Goal: Task Accomplishment & Management: Manage account settings

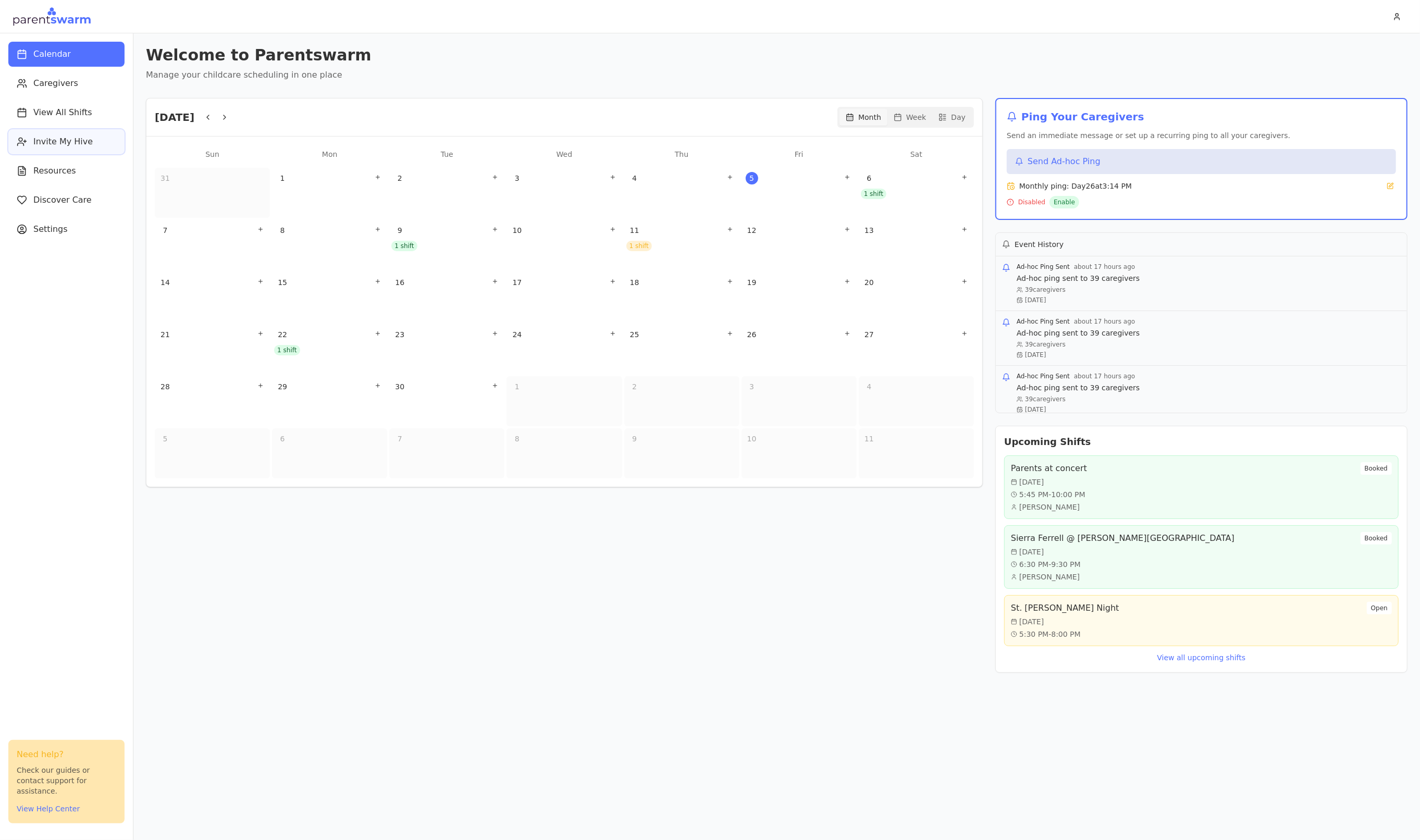
click at [61, 132] on button "Invite My Hive" at bounding box center [66, 142] width 116 height 25
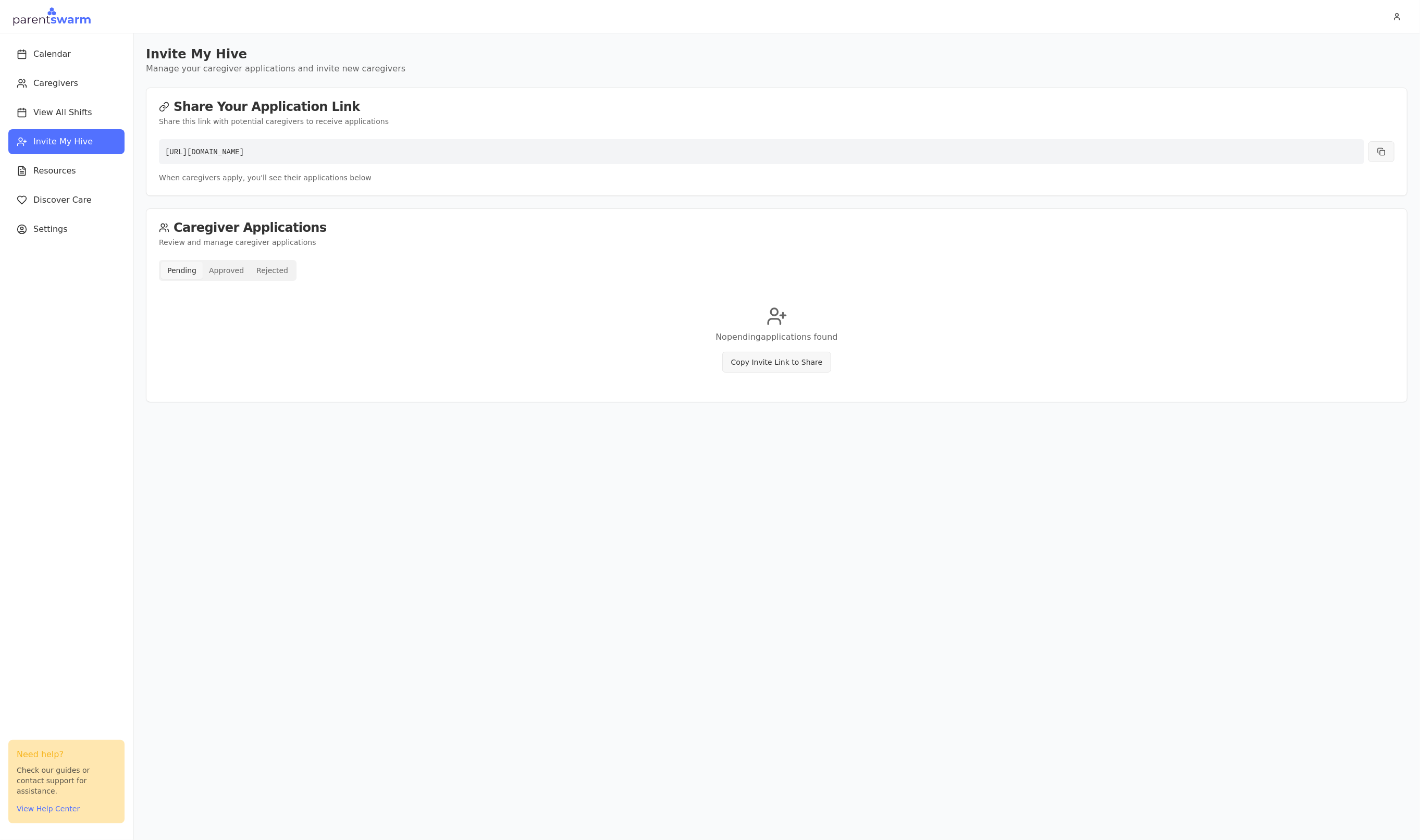
click at [235, 280] on div "Pending Approved Rejected" at bounding box center [228, 270] width 138 height 21
click at [235, 273] on button "Approved" at bounding box center [226, 271] width 48 height 16
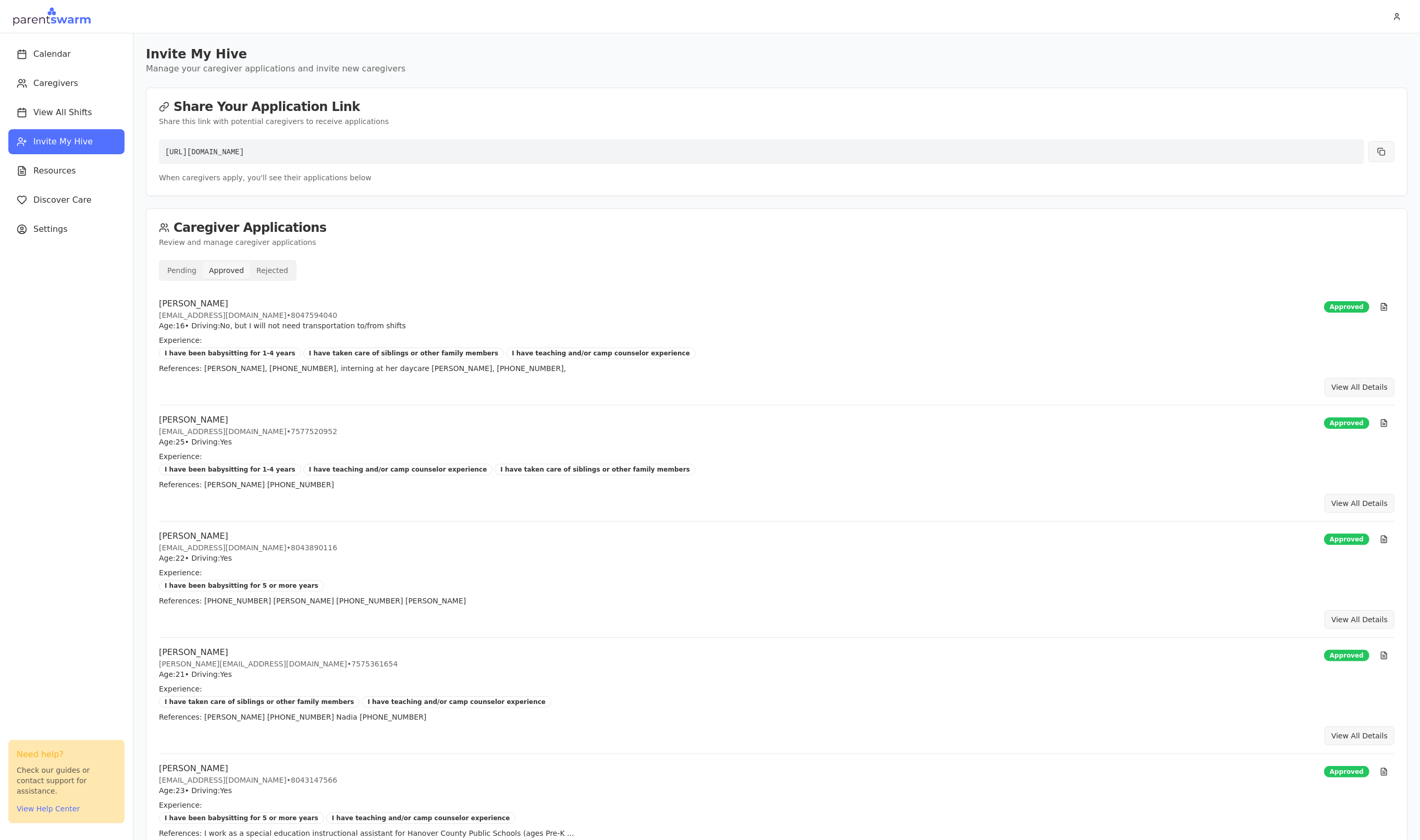
click at [605, 360] on div "Eileen Lapington elapington102@gmail.com • 8047594040 Age: 16 • Driving: No, bu…" at bounding box center [777, 347] width 1235 height 116
click at [1338, 384] on button "View All Details" at bounding box center [1359, 387] width 70 height 19
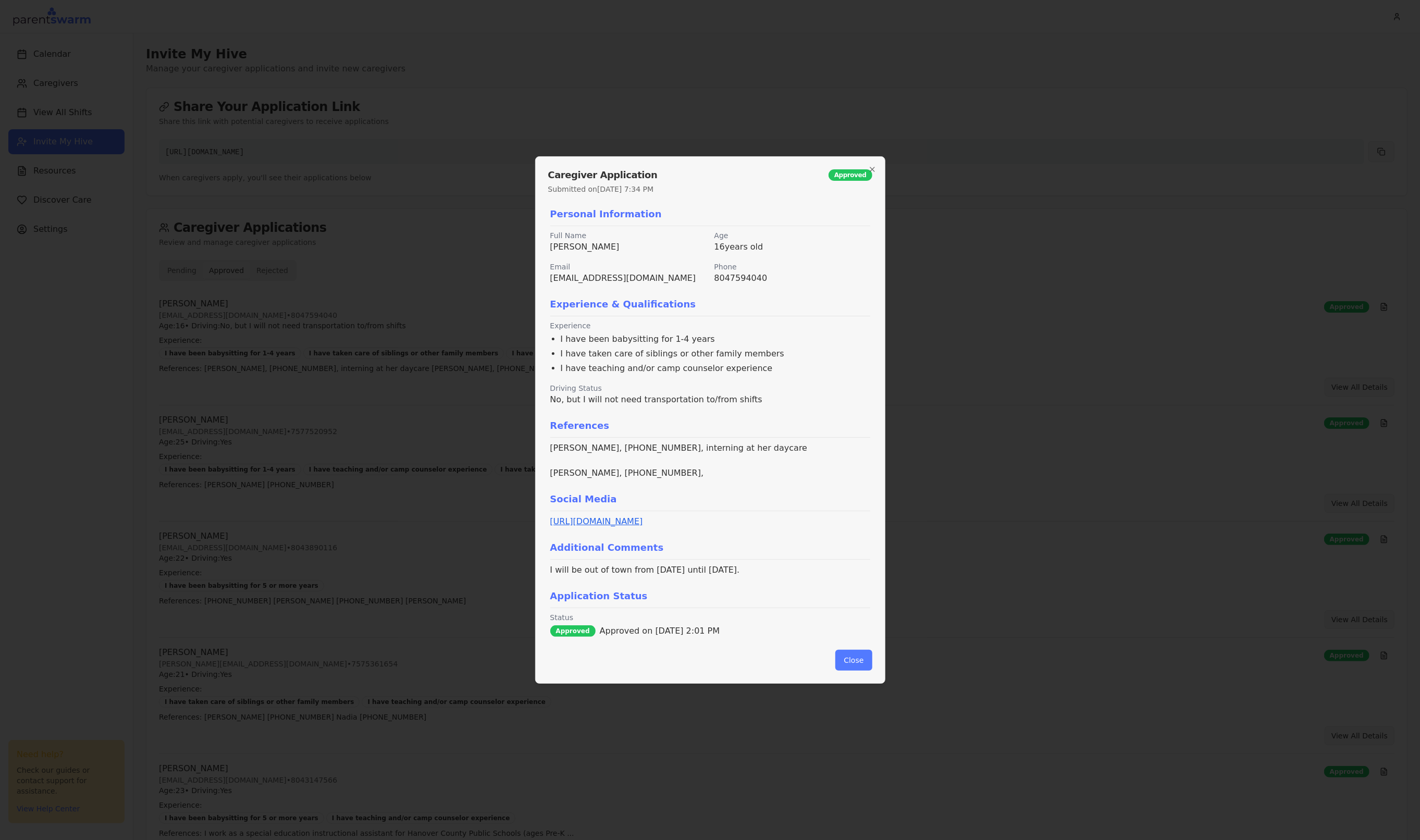
click at [643, 526] on link "https://www.facebook.com/share/19gTVAURAB/?mibextid=wwXIfr" at bounding box center [596, 522] width 93 height 10
click at [851, 659] on button "Close" at bounding box center [853, 660] width 36 height 21
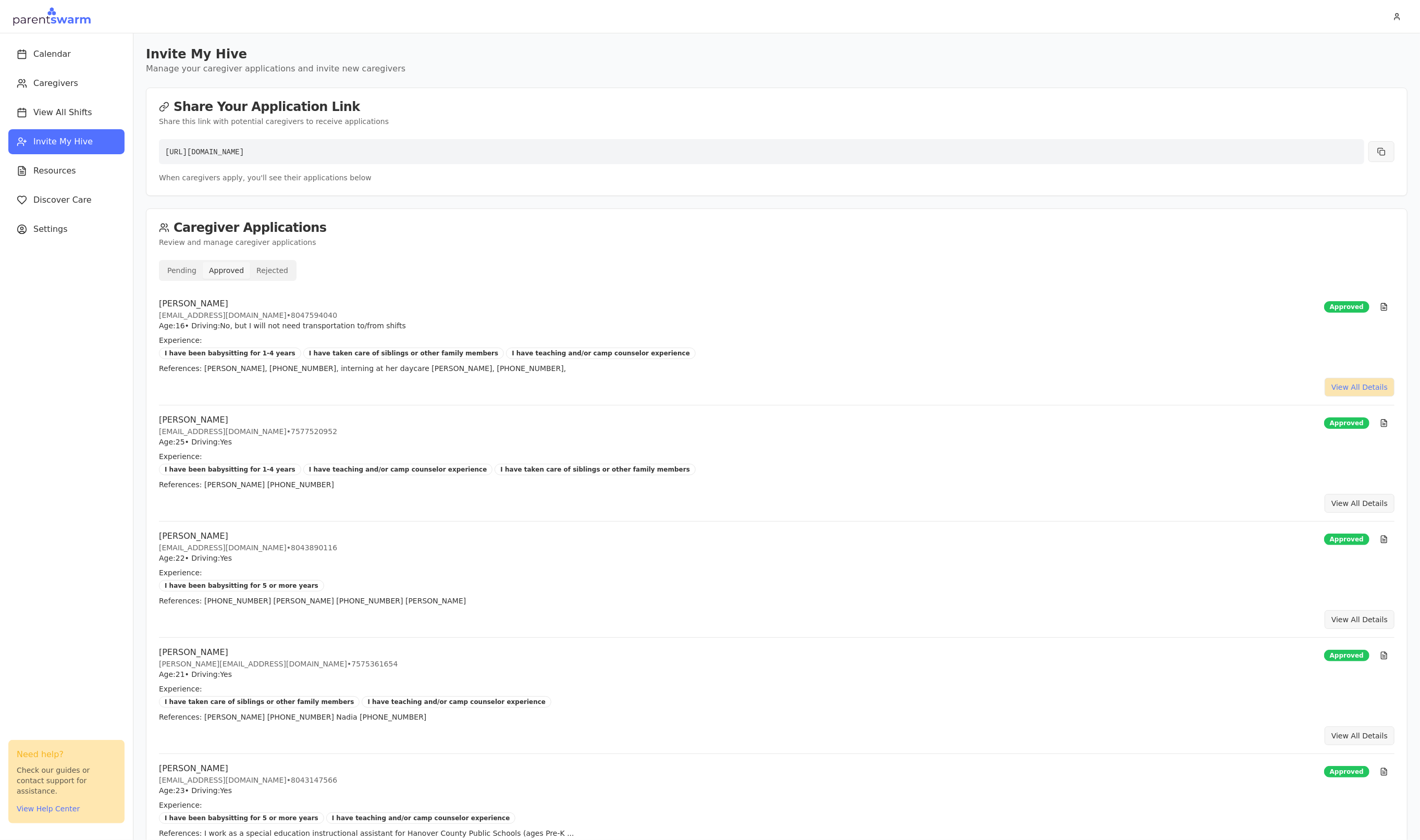
click at [1345, 382] on button "View All Details" at bounding box center [1359, 387] width 70 height 19
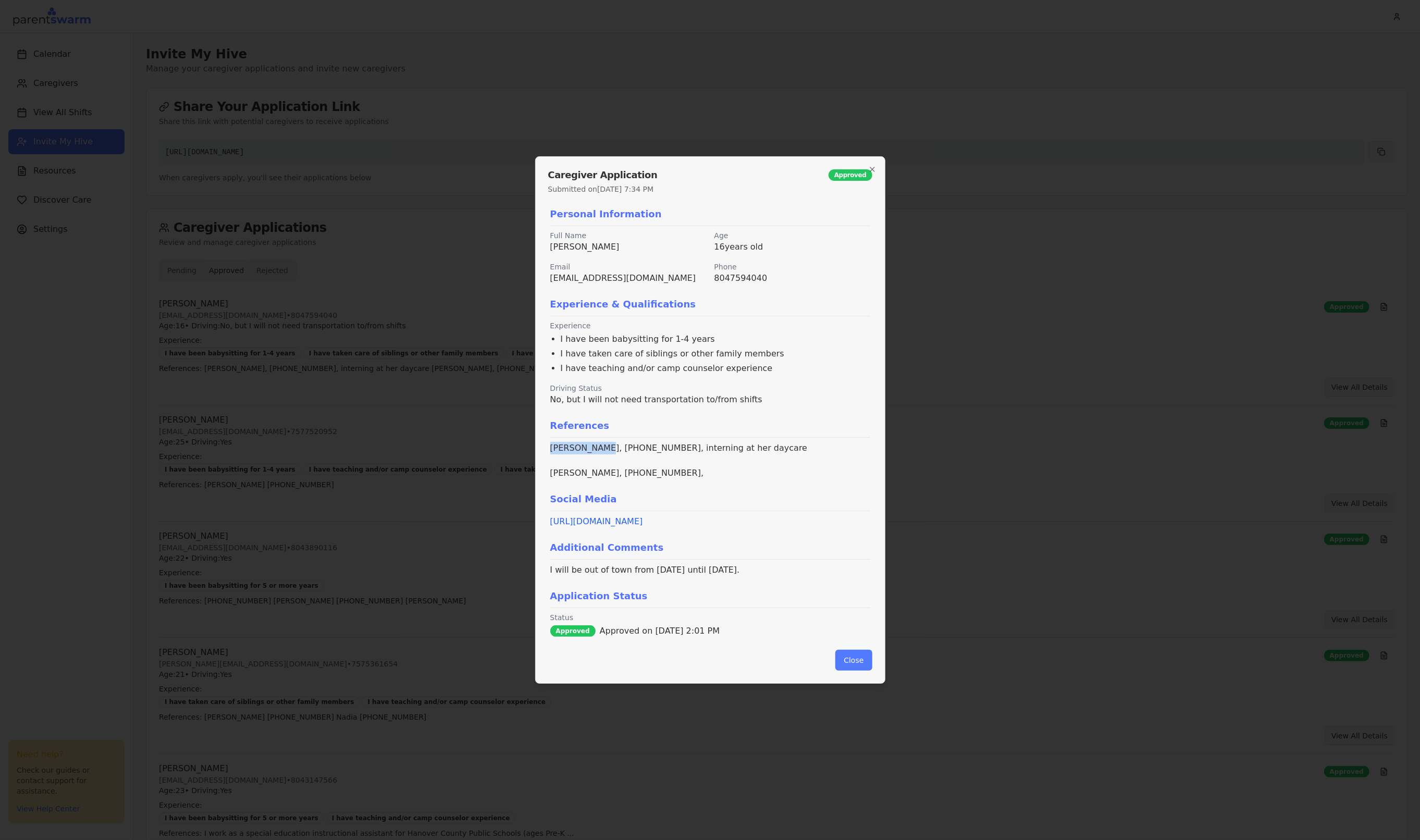
drag, startPoint x: 552, startPoint y: 451, endPoint x: 597, endPoint y: 451, distance: 45.0
click at [597, 451] on p "Maya Walter, 804 510 6522, interning at her daycare Eryka O’Herron, +1 (703) 86…" at bounding box center [710, 461] width 320 height 38
copy p "Maya Walter,"
click at [564, 485] on div "Personal Information Full Name Eileen Lapington Age 16 years old Email elapingt…" at bounding box center [710, 422] width 324 height 439
drag, startPoint x: 551, startPoint y: 474, endPoint x: 608, endPoint y: 474, distance: 57.0
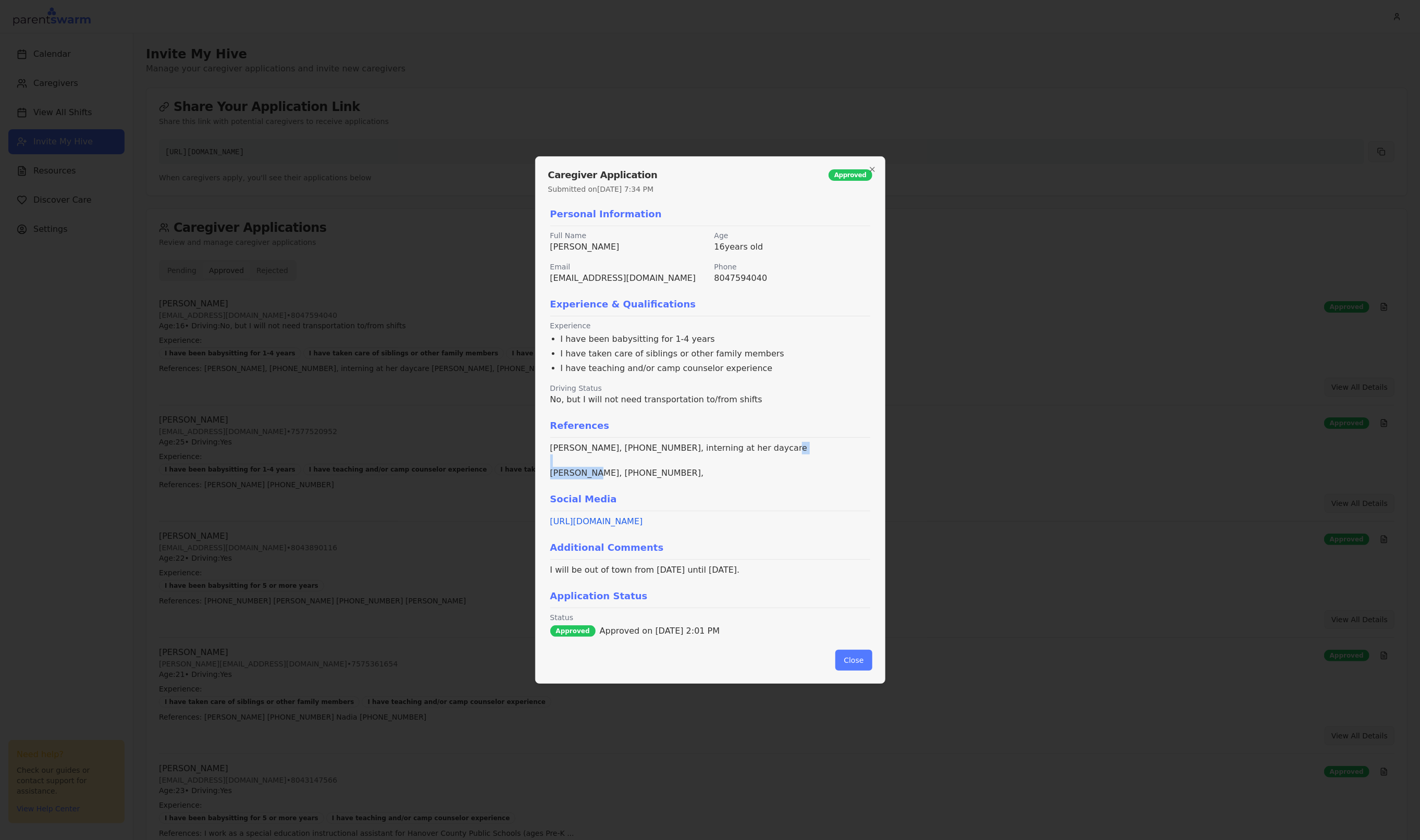
click at [608, 474] on p "Maya Walter, 804 510 6522, interning at her daycare Eryka O’Herron, +1 (703) 86…" at bounding box center [710, 461] width 320 height 38
copy p "Eryka O’Herron"
drag, startPoint x: 614, startPoint y: 247, endPoint x: 541, endPoint y: 245, distance: 73.0
click at [541, 245] on div "Caregiver Application Approved Submitted on Jun 5, 2025 at 7:34 PM Personal Inf…" at bounding box center [710, 420] width 350 height 527
copy p "Eileen Lapington"
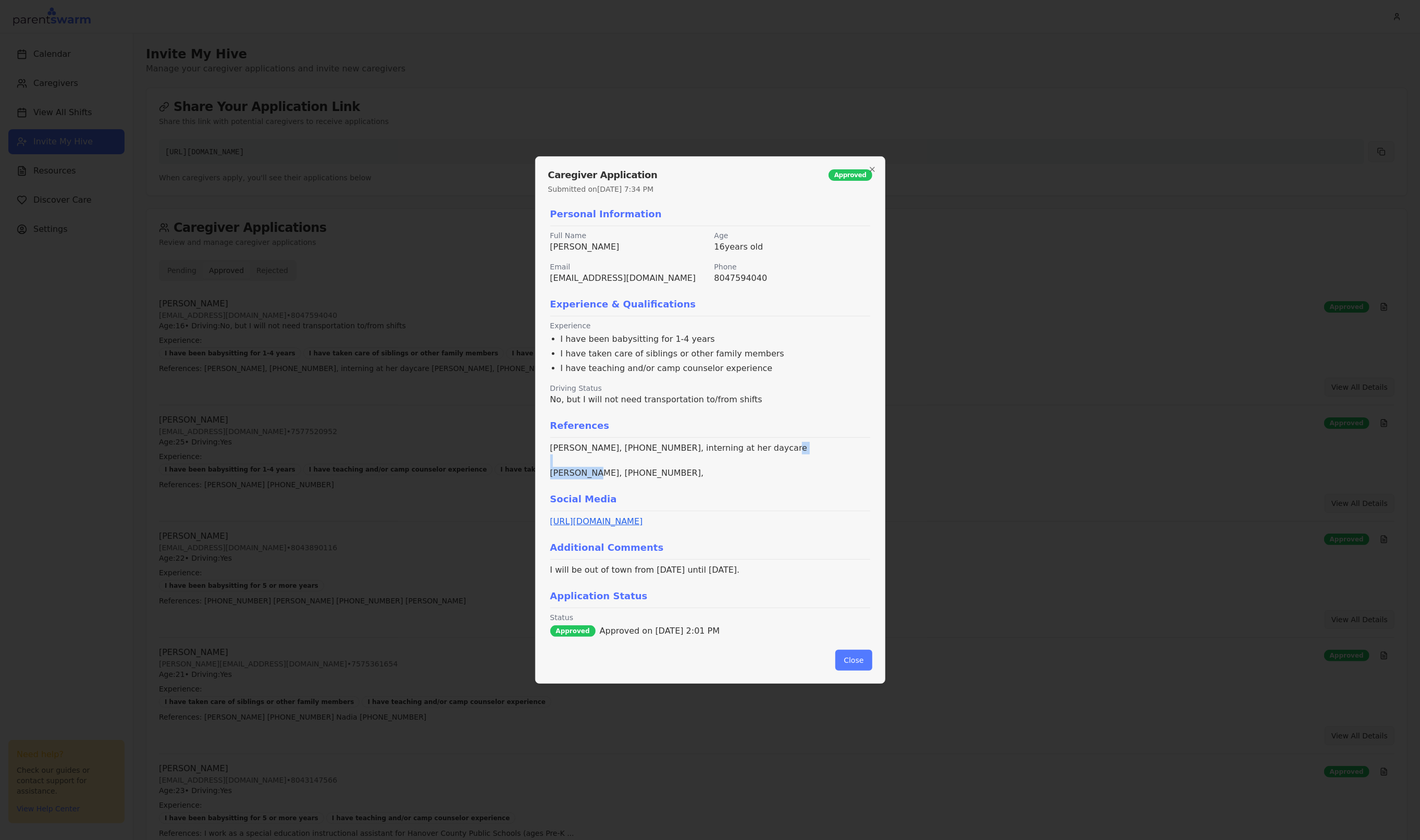
click at [641, 523] on link "https://www.facebook.com/share/19gTVAURAB/?mibextid=wwXIfr" at bounding box center [596, 522] width 93 height 10
click at [482, 153] on div at bounding box center [710, 420] width 1420 height 840
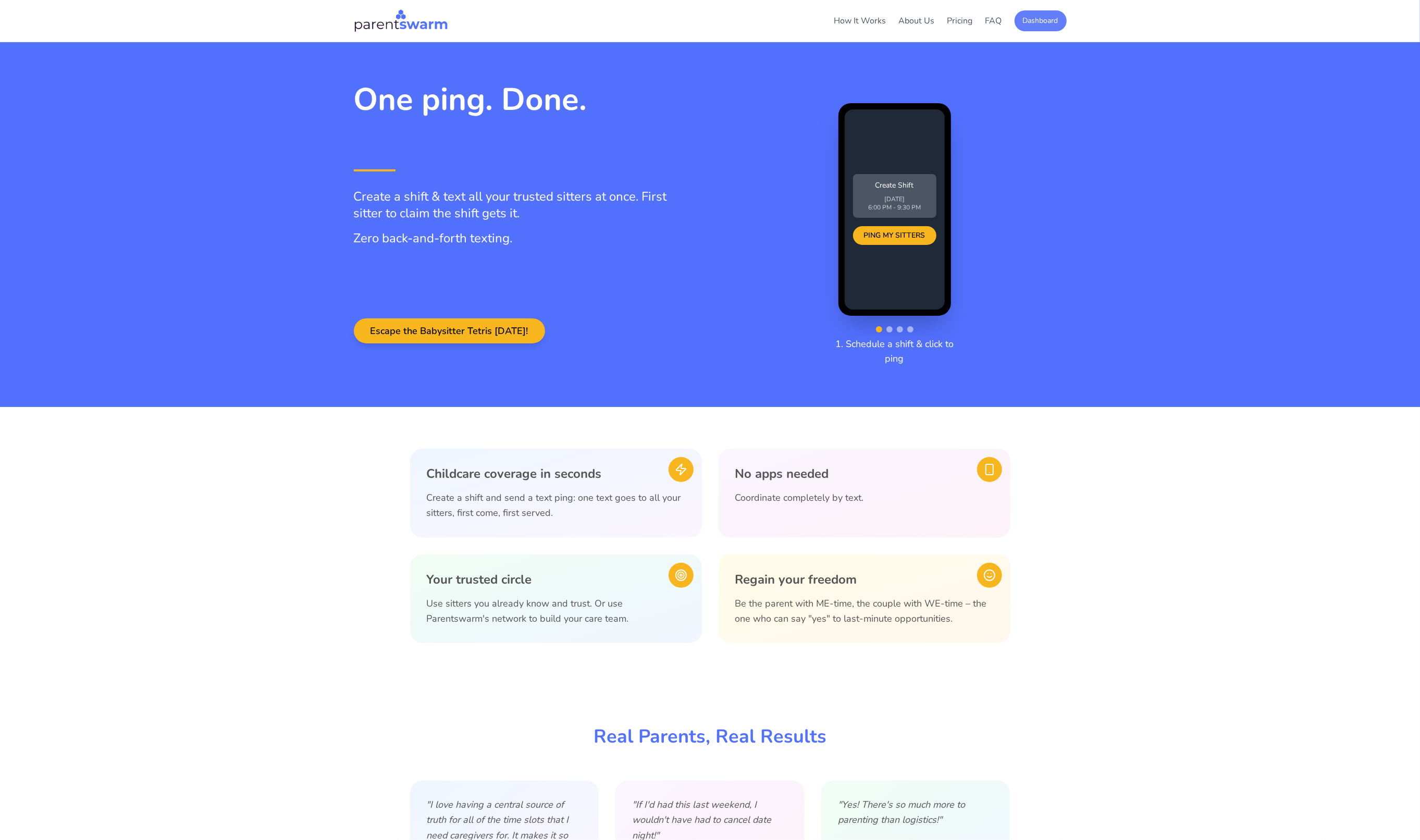
click at [1035, 16] on button "Dashboard" at bounding box center [1041, 21] width 53 height 21
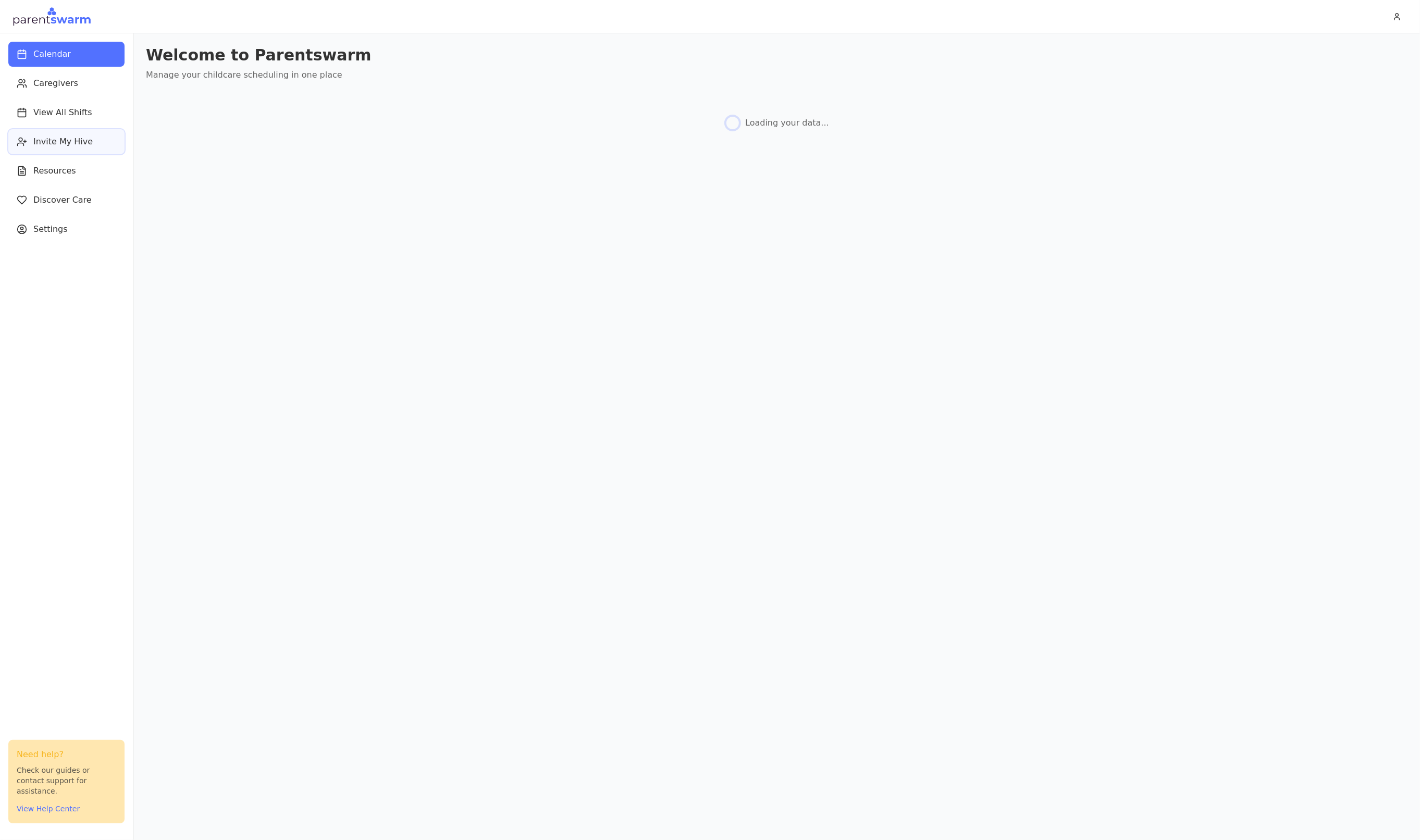
click at [57, 148] on button "Invite My Hive" at bounding box center [66, 142] width 116 height 25
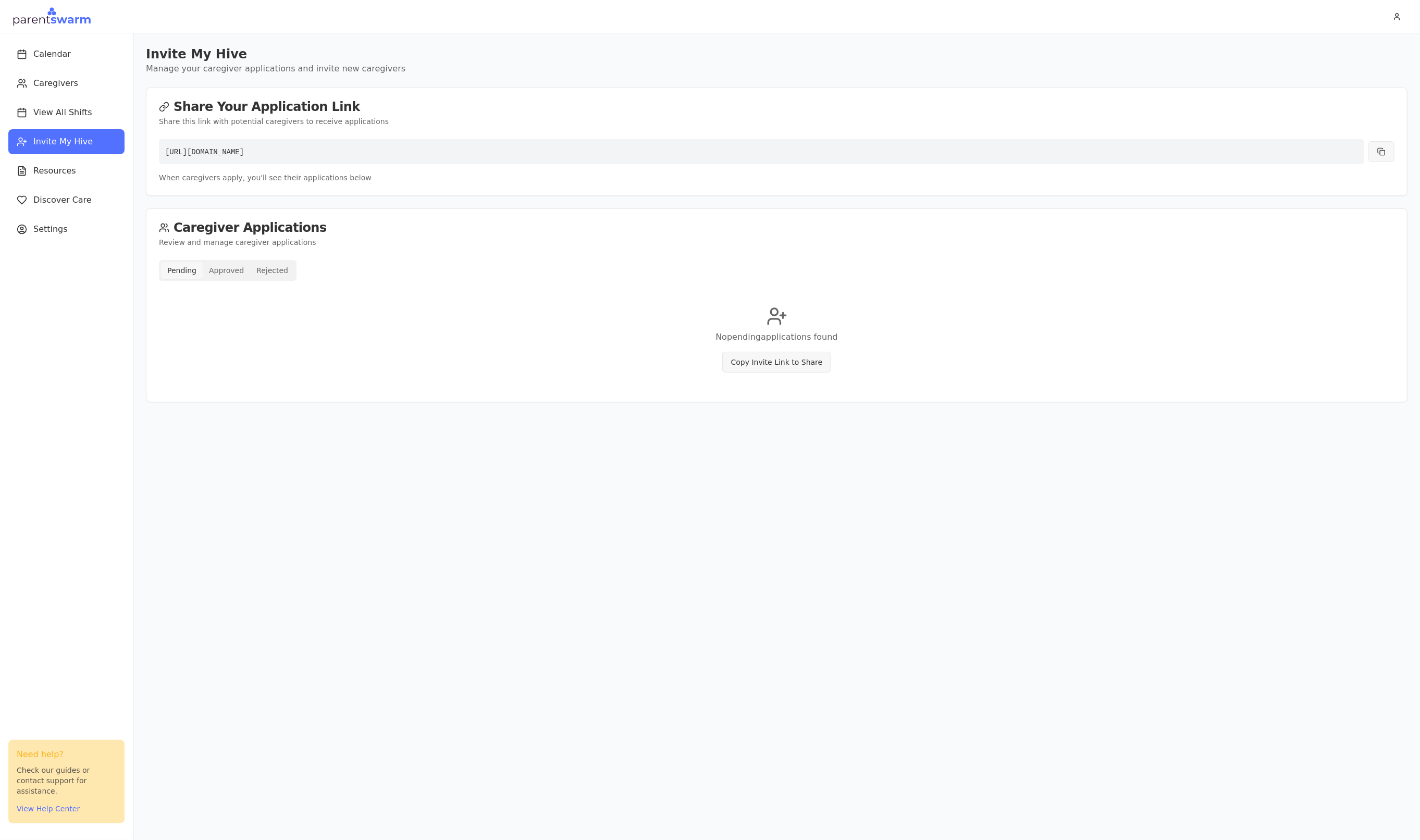
click at [217, 272] on button "Approved" at bounding box center [226, 271] width 48 height 16
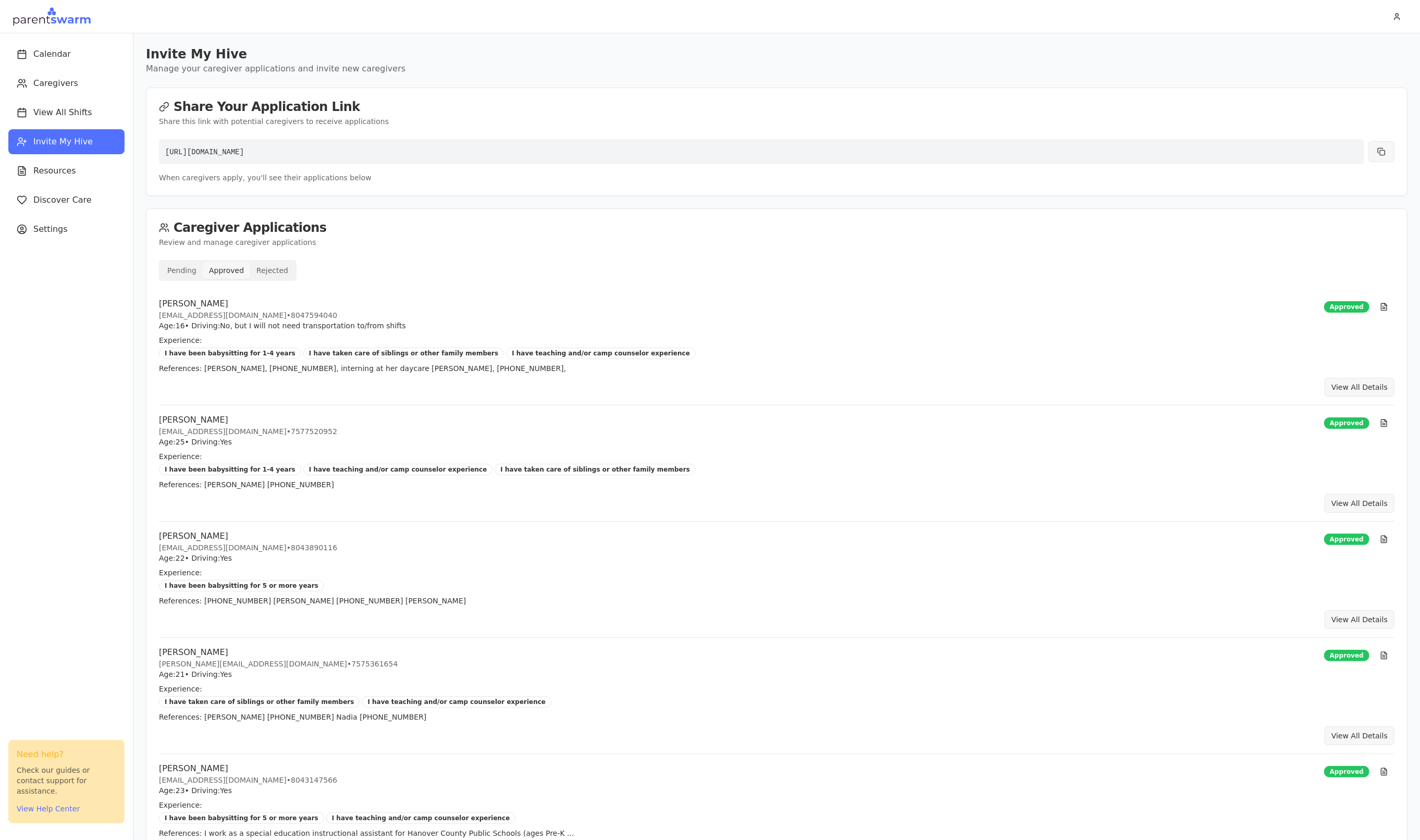
click at [88, 28] on header at bounding box center [710, 16] width 1420 height 34
click at [85, 24] on img at bounding box center [52, 16] width 79 height 21
